Goal: Information Seeking & Learning: Find specific fact

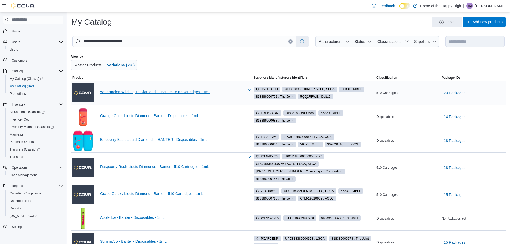
click at [193, 91] on link "Watermelon Wild Liquid Diamonds - Banter - 510 Cartridges - 1mL" at bounding box center [172, 92] width 144 height 4
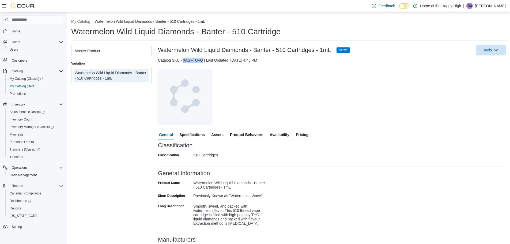
drag, startPoint x: 203, startPoint y: 59, endPoint x: 184, endPoint y: 61, distance: 19.4
click at [184, 61] on div "Catalog SKU - 0AGFTUFQ | Last Updated: October 7, 2025 4:45 PM" at bounding box center [332, 60] width 348 height 5
copy div "0AGFTUFQ"
click at [27, 128] on span "Inventory Manager (Classic)" at bounding box center [32, 127] width 44 height 4
click at [21, 208] on link "Reports" at bounding box center [16, 208] width 16 height 6
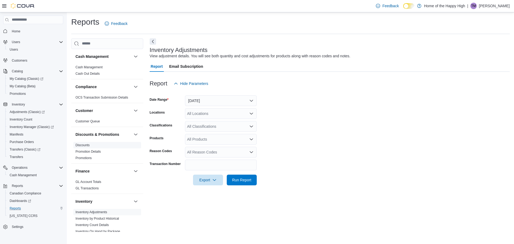
click at [94, 145] on span "Discounts" at bounding box center [107, 145] width 68 height 6
click at [84, 146] on link "Discounts" at bounding box center [83, 145] width 14 height 4
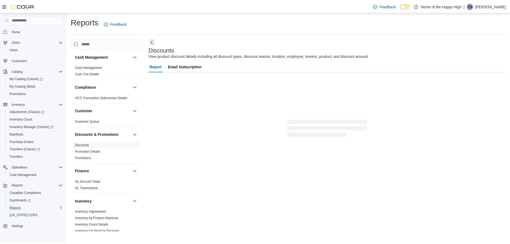
scroll to position [3, 0]
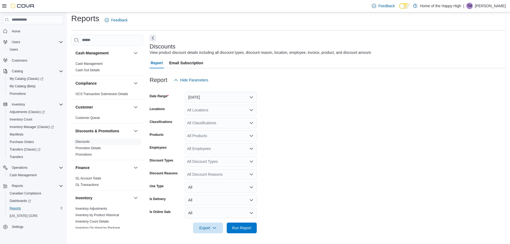
click at [215, 109] on div "All Locations" at bounding box center [221, 110] width 72 height 11
type input "*******"
click at [211, 118] on span "Winnipeg - Pembina Hwy - The Joint" at bounding box center [235, 119] width 61 height 5
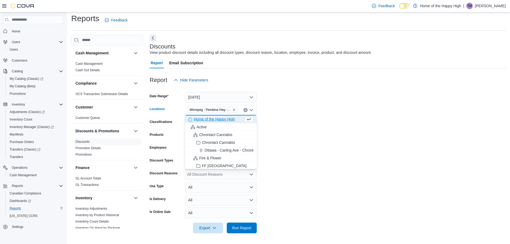
click at [300, 99] on form "Date Range Yesterday Locations Winnipeg - Pembina Hwy - The Joint Combo box. Se…" at bounding box center [328, 159] width 356 height 148
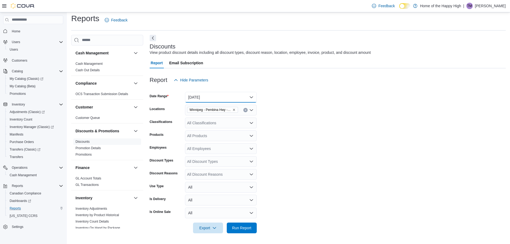
click at [231, 99] on button "Yesterday" at bounding box center [221, 97] width 72 height 11
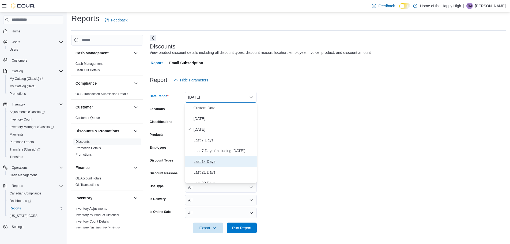
click at [214, 161] on span "Last 14 Days" at bounding box center [224, 161] width 61 height 6
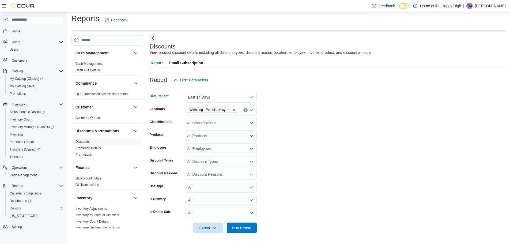
click at [315, 122] on form "Date Range Last 14 Days Locations Winnipeg - Pembina Hwy - The Joint Classifica…" at bounding box center [328, 159] width 356 height 148
click at [222, 136] on div "All Products" at bounding box center [221, 135] width 72 height 11
click at [299, 133] on form "Date Range Last 14 Days Locations Winnipeg - Pembina Hwy - The Joint Classifica…" at bounding box center [328, 159] width 356 height 148
click at [250, 229] on span "Run Report" at bounding box center [241, 227] width 19 height 5
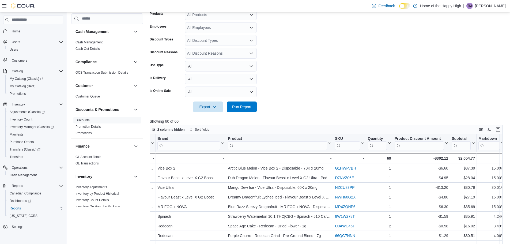
scroll to position [151, 0]
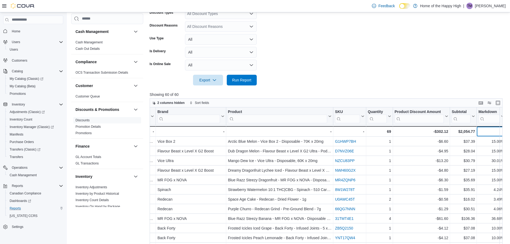
click at [493, 131] on div "-" at bounding box center [492, 131] width 26 height 6
click at [502, 117] on icon at bounding box center [503, 115] width 2 height 1
click at [494, 143] on span "Sort High-Low" at bounding box center [493, 143] width 20 height 4
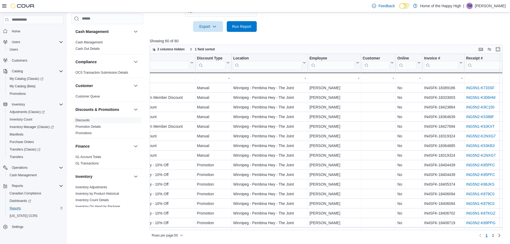
scroll to position [0, 0]
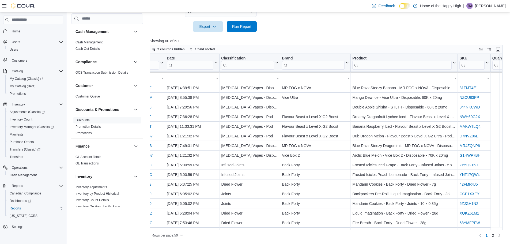
scroll to position [0, 287]
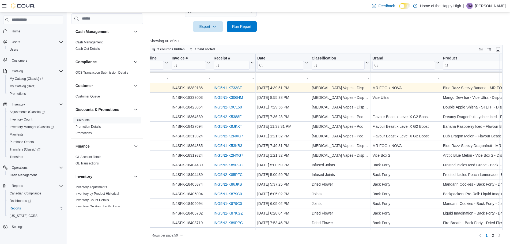
click at [231, 86] on link "ING5N1-K733SF" at bounding box center [228, 88] width 28 height 4
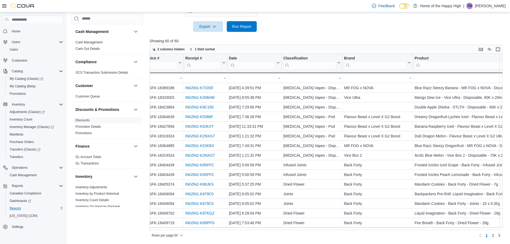
scroll to position [0, 282]
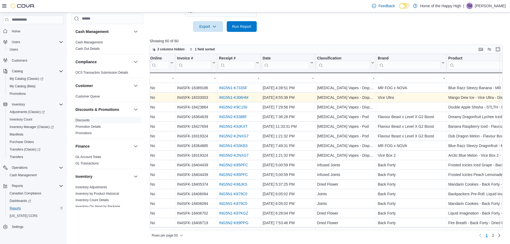
click at [245, 97] on link "ING5N1-K306HM" at bounding box center [233, 97] width 29 height 4
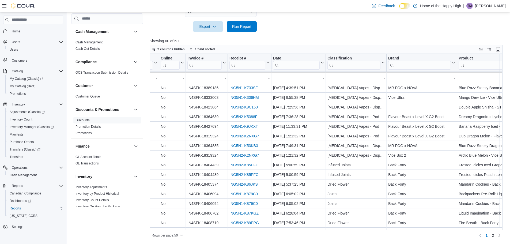
scroll to position [0, 212]
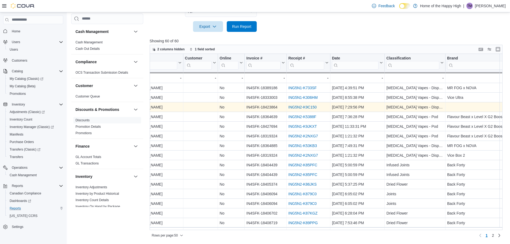
click at [306, 107] on link "ING5N2-K9C150" at bounding box center [303, 107] width 28 height 4
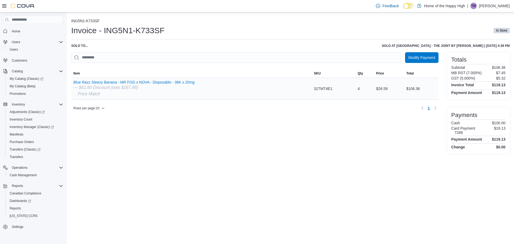
click at [92, 86] on div "— $61.60 Discount (was $167.96)" at bounding box center [133, 87] width 121 height 6
drag, startPoint x: 510, startPoint y: 45, endPoint x: 337, endPoint y: 45, distance: 173.3
click at [337, 45] on div "ING5N1-K733SF Invoice - ING5N1-K733SF In Store Sold to ... Sold at Winnipeg - P…" at bounding box center [290, 84] width 447 height 145
copy h6 "Sold at Winnipeg - Pembina Hwy - The Joint by Kearah Desjarlais-Porth | October…"
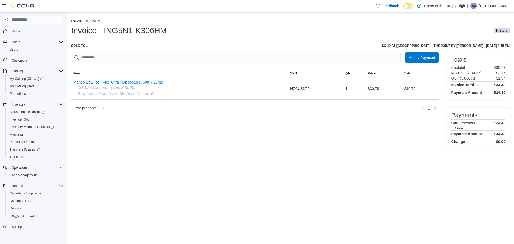
drag, startPoint x: 510, startPoint y: 45, endPoint x: 355, endPoint y: 45, distance: 154.9
click at [355, 45] on div "ING5N1-K306HM Invoice - ING5N1-K306HM In Store Sold to ... Sold at Winnipeg - P…" at bounding box center [290, 82] width 447 height 140
copy h6 "Sold at Winnipeg - Pembina Hwy - The Joint by Salina Sandhu | October 3, 2025 8…"
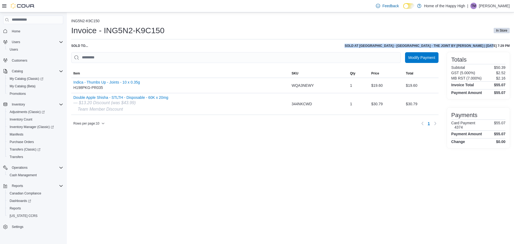
drag, startPoint x: 366, startPoint y: 45, endPoint x: 509, endPoint y: 47, distance: 143.1
click at [509, 47] on h6 "Sold at [GEOGRAPHIC_DATA] - [GEOGRAPHIC_DATA] - The Joint by [PERSON_NAME] | [D…" at bounding box center [427, 46] width 165 height 4
copy h6 "Sold at [GEOGRAPHIC_DATA] - [GEOGRAPHIC_DATA] - The Joint by [PERSON_NAME] | [D…"
